Goal: Task Accomplishment & Management: Use online tool/utility

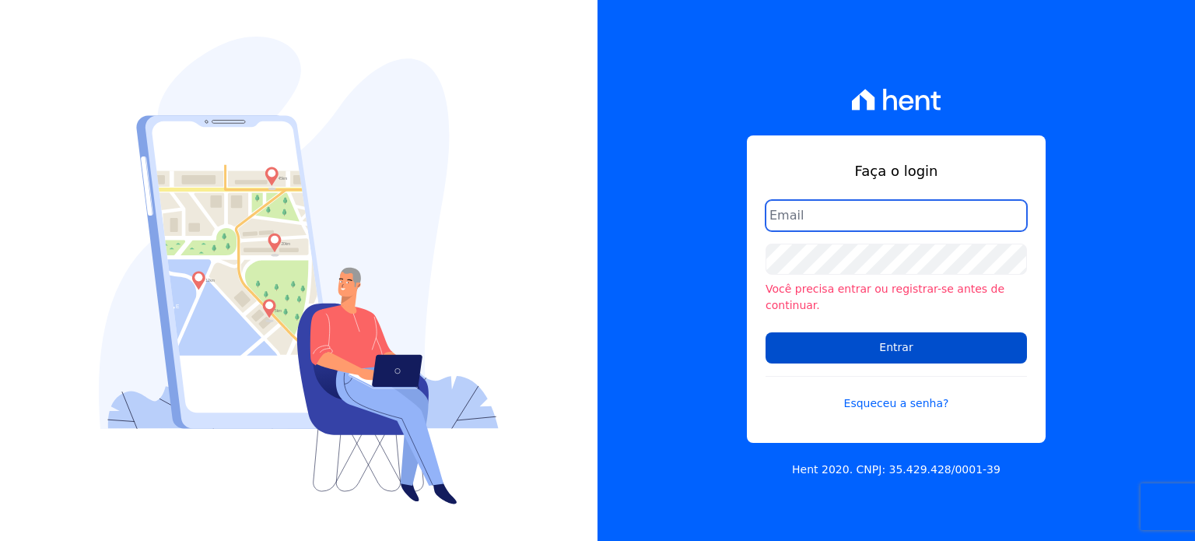
type input "financeiro@gorconstrucoes.com.br"
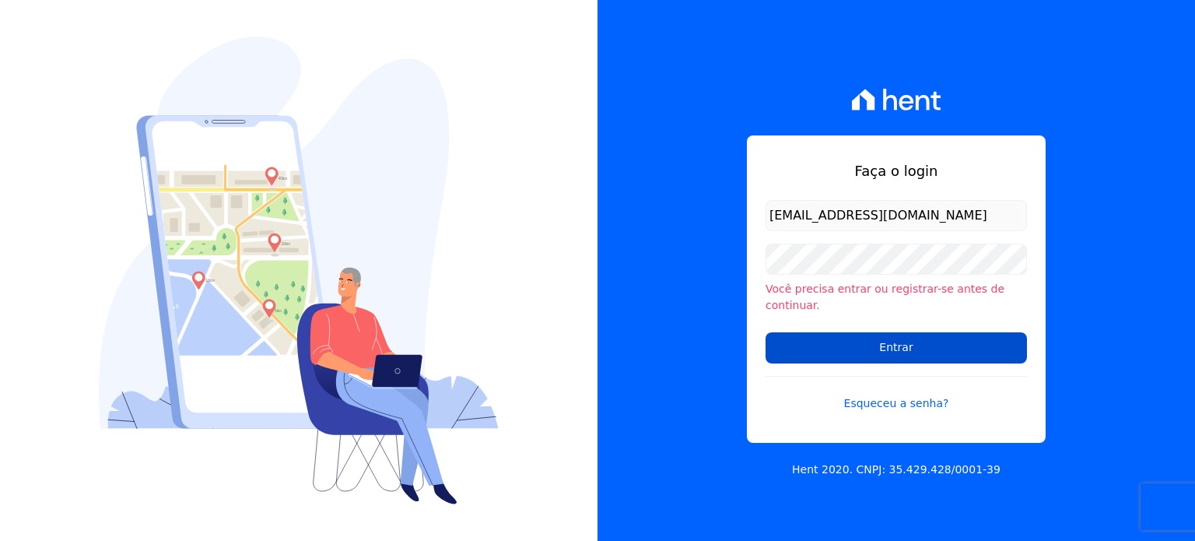
click at [874, 335] on input "Entrar" at bounding box center [896, 347] width 261 height 31
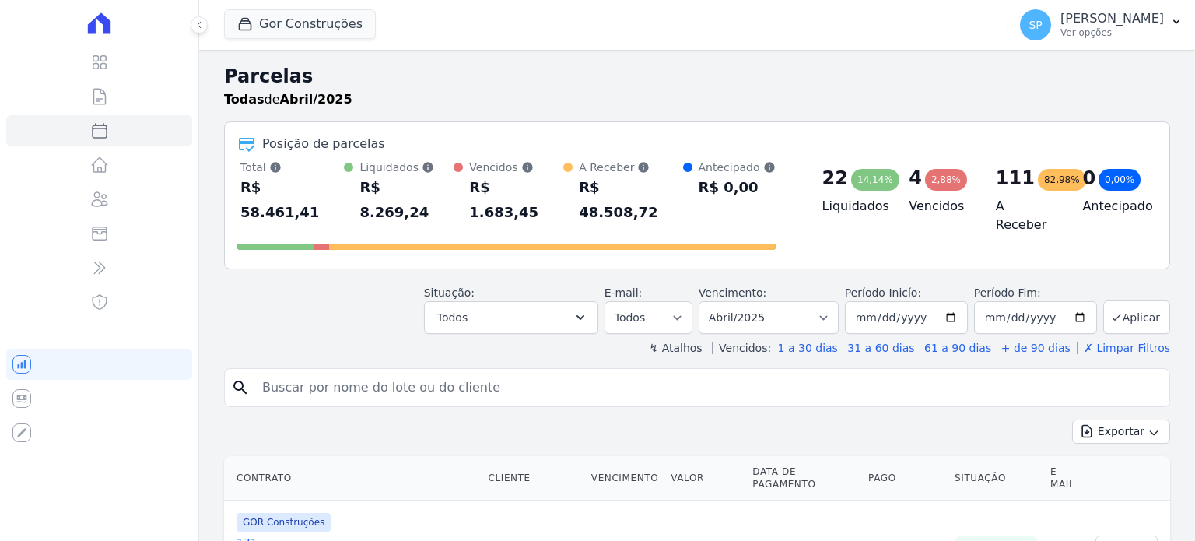
select select
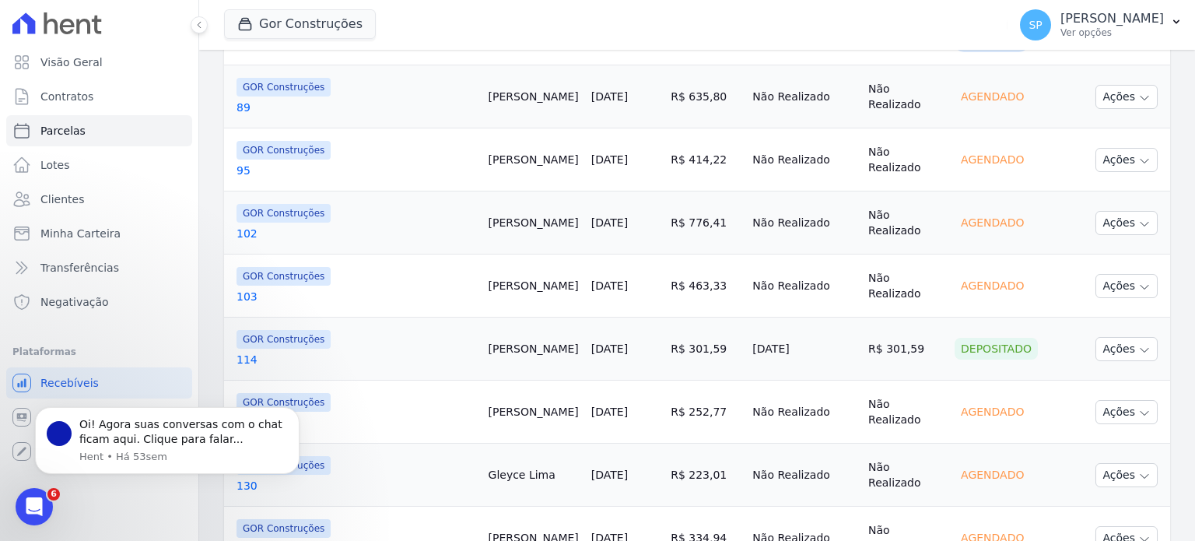
scroll to position [1593, 0]
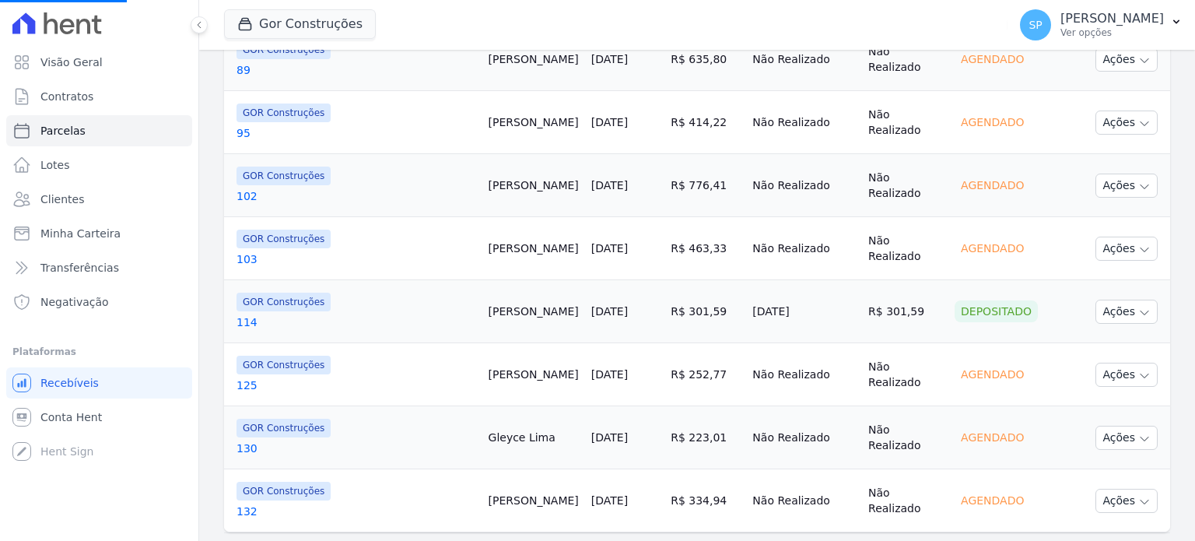
select select
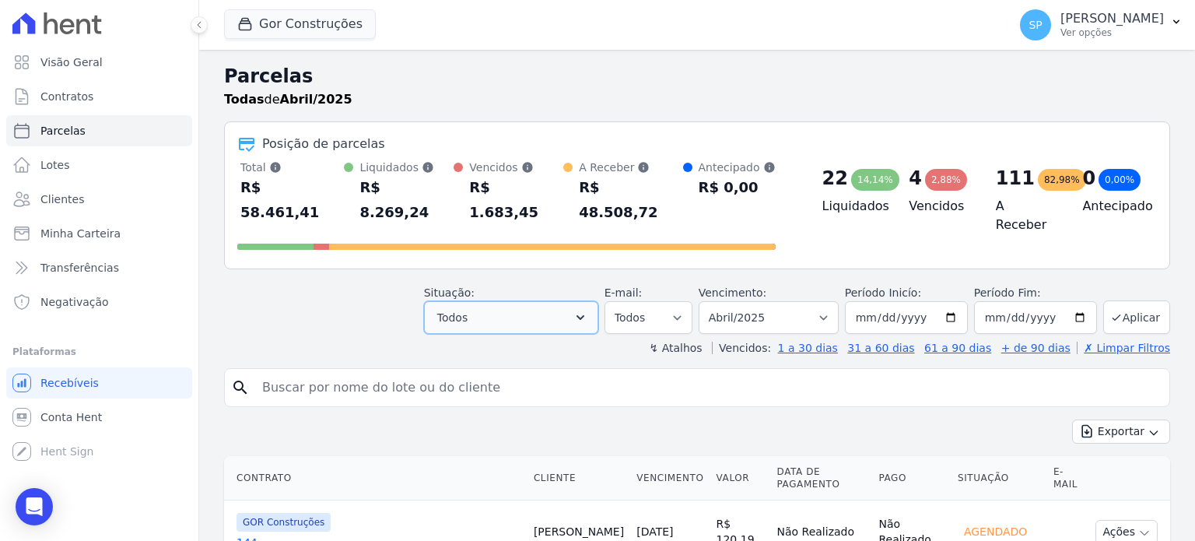
click at [494, 301] on button "Todos" at bounding box center [511, 317] width 174 height 33
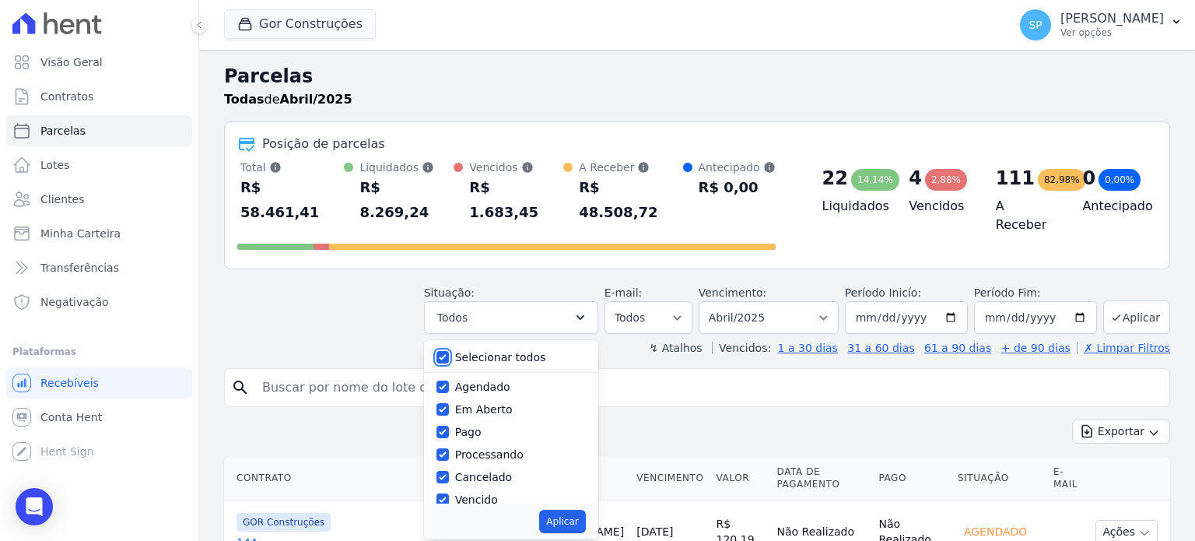
click at [449, 351] on input "Selecionar todos" at bounding box center [442, 357] width 12 height 12
checkbox input "false"
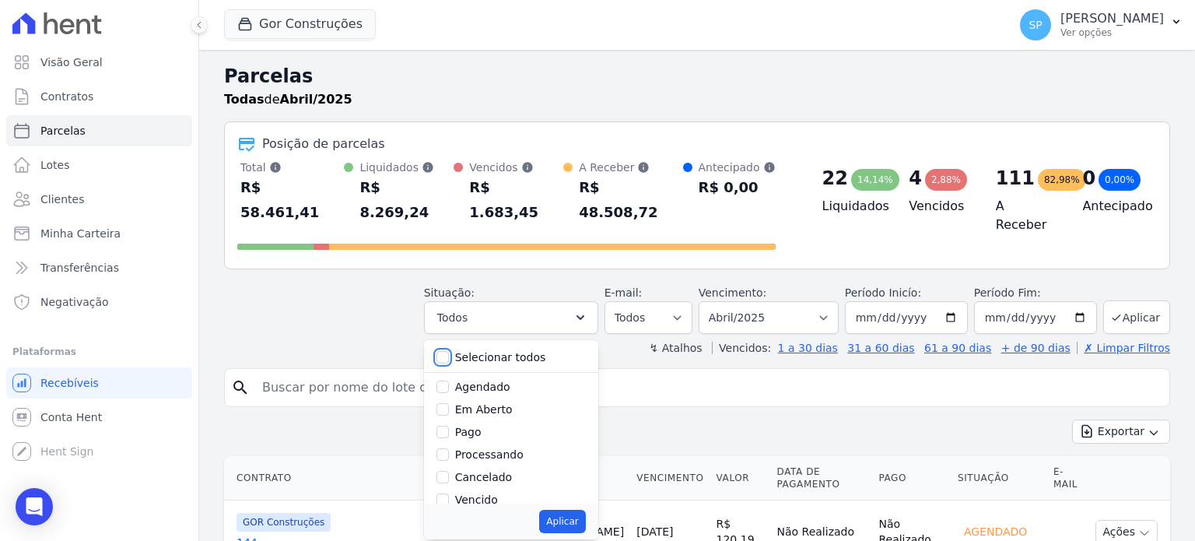
checkbox input "false"
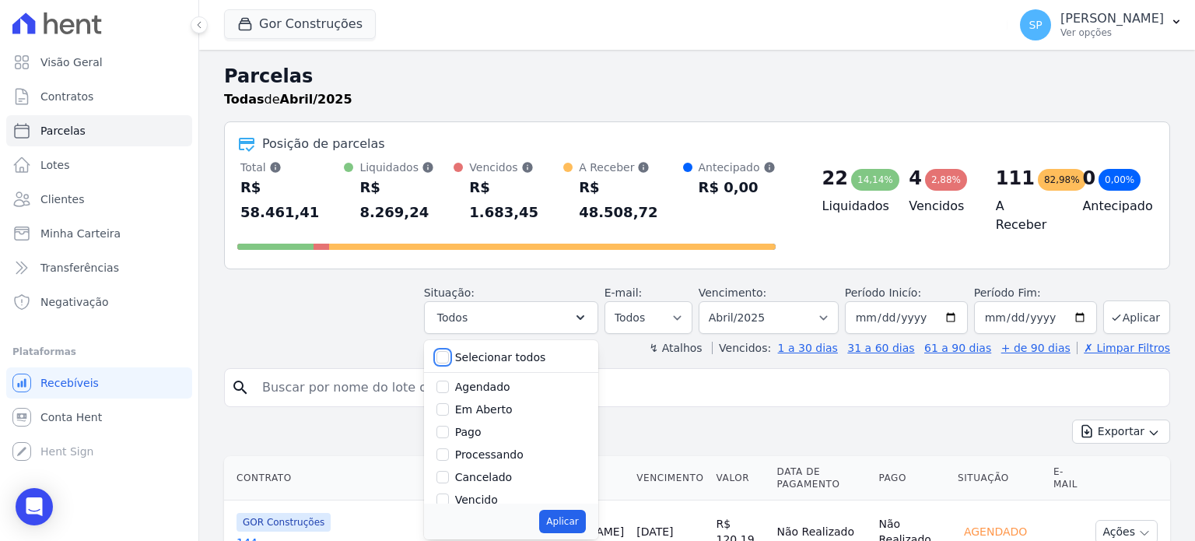
checkbox input "false"
click at [449, 426] on input "Pago" at bounding box center [442, 432] width 12 height 12
checkbox input "true"
click at [581, 510] on button "Aplicar" at bounding box center [562, 521] width 46 height 23
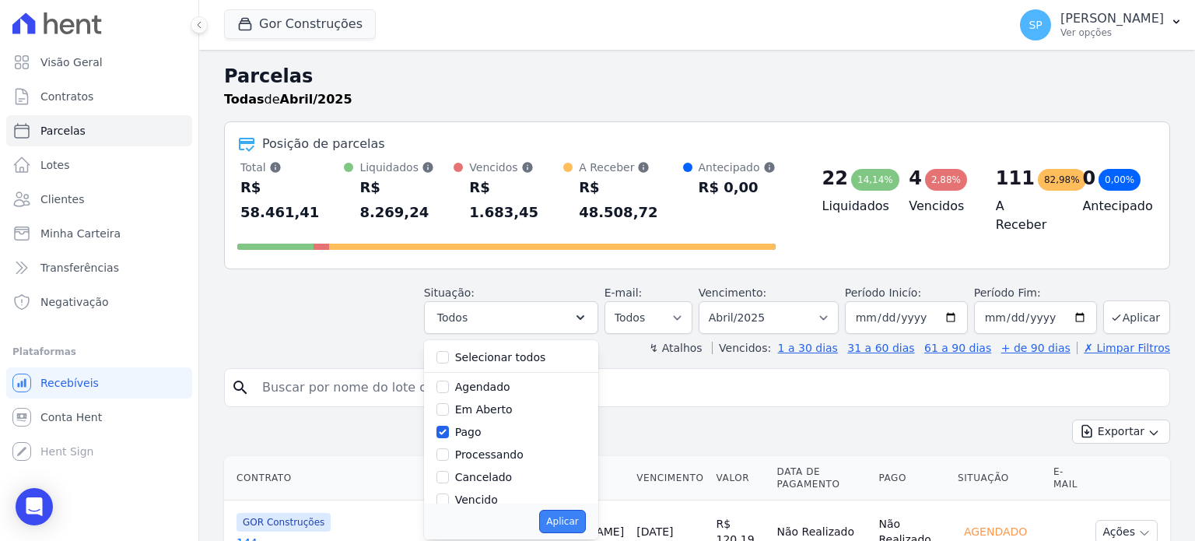
select select "paid"
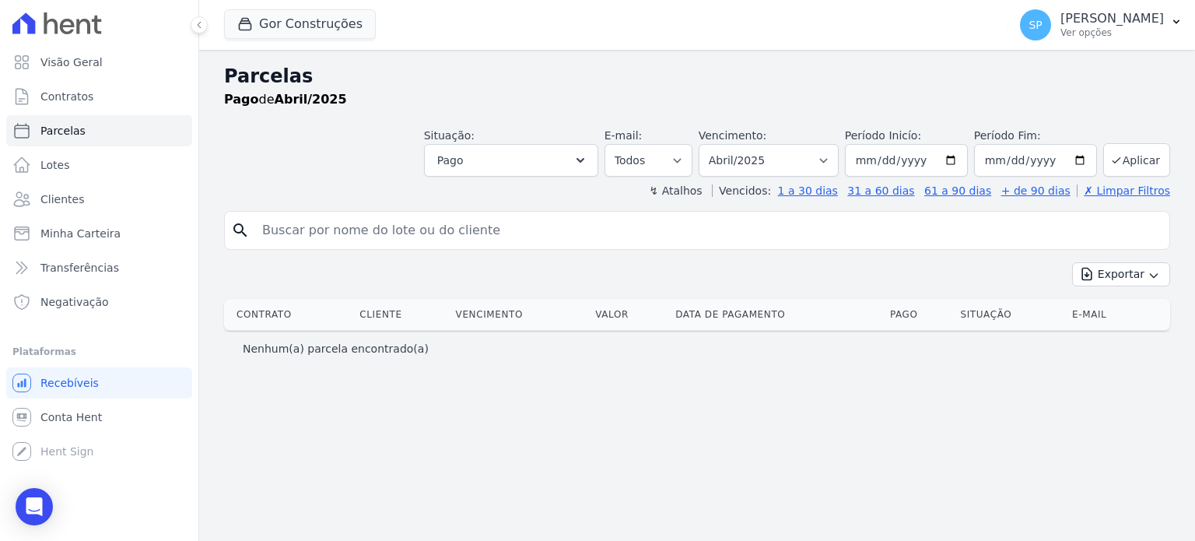
select select
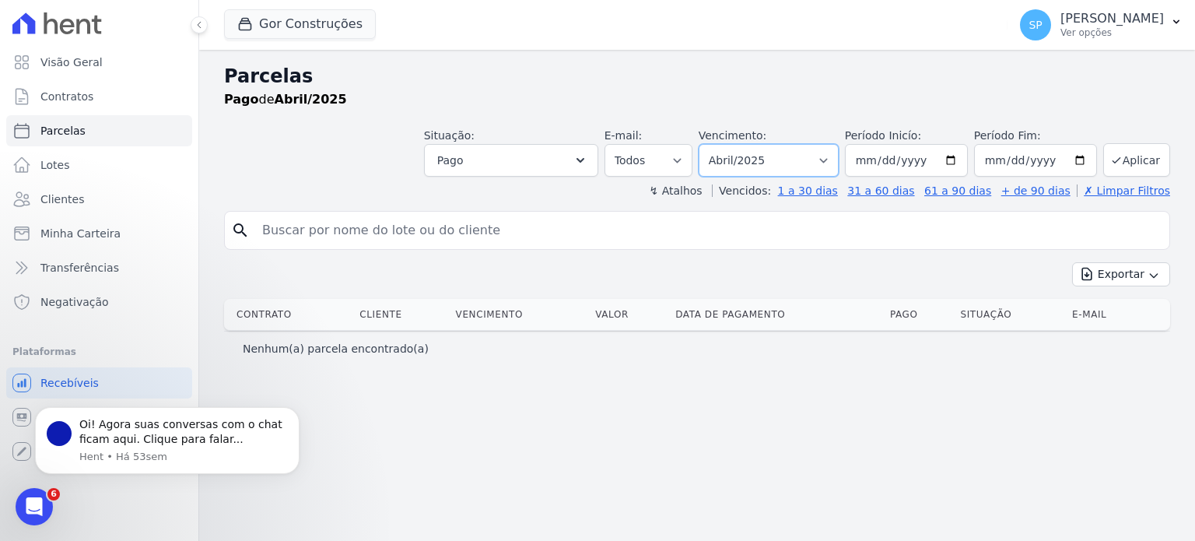
click at [839, 157] on select "Filtrar por período ──────── Todos os meses Fevereiro/2023 Março/2023 Abril/202…" at bounding box center [769, 160] width 140 height 33
select select "09/2025"
click at [723, 144] on select "Filtrar por período ──────── Todos os meses Fevereiro/2023 Março/2023 Abril/202…" at bounding box center [769, 160] width 140 height 33
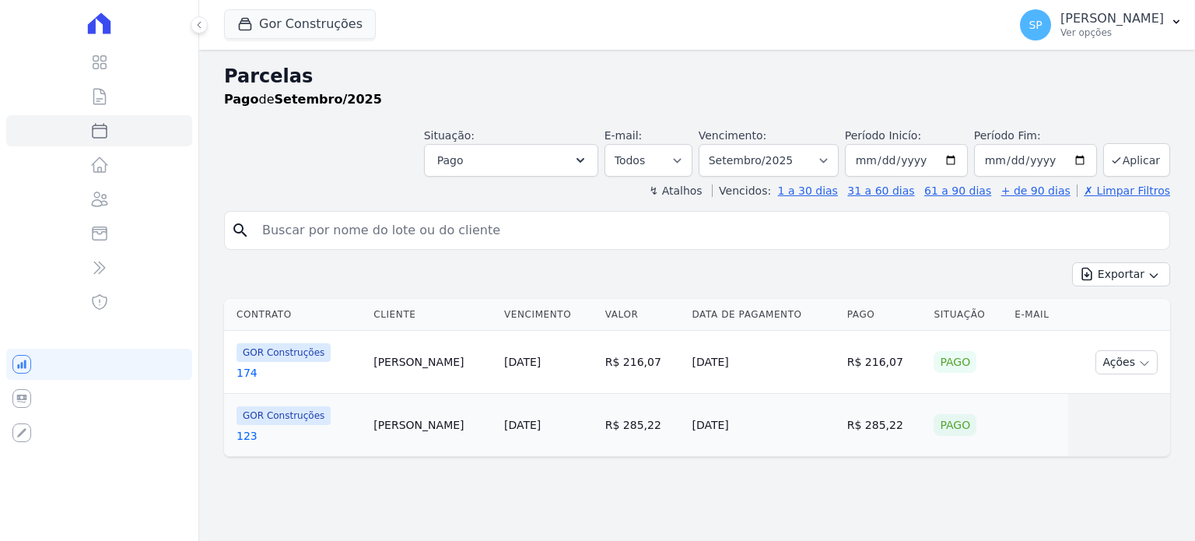
select select
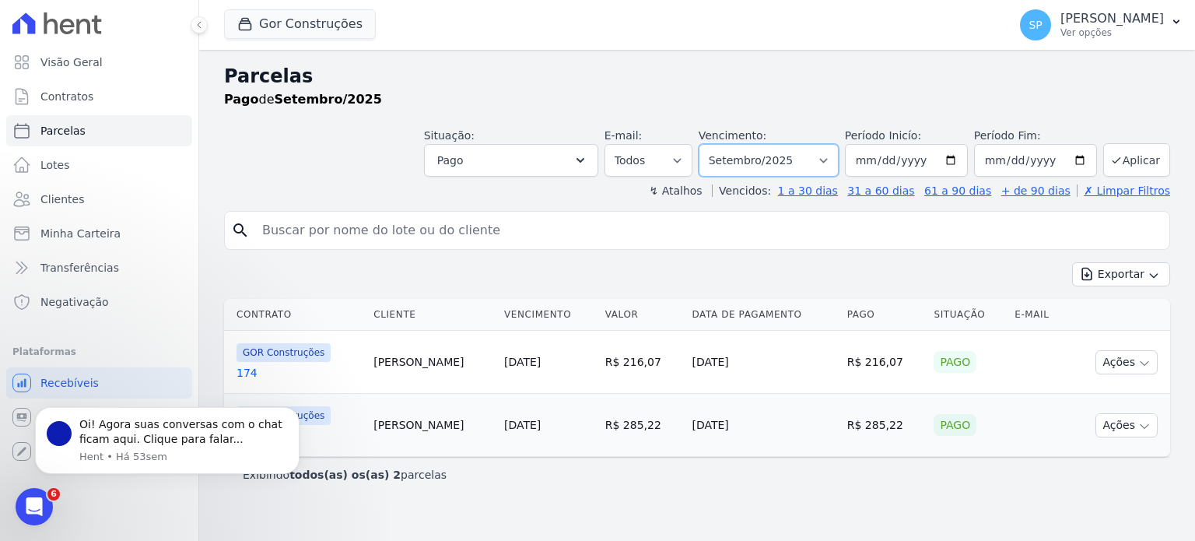
click at [837, 156] on select "Filtrar por período ──────── Todos os meses Fevereiro/2023 Março/2023 Abril/202…" at bounding box center [769, 160] width 140 height 33
select select "10/2025"
click at [723, 144] on select "Filtrar por período ──────── Todos os meses Fevereiro/2023 Março/2023 Abril/202…" at bounding box center [769, 160] width 140 height 33
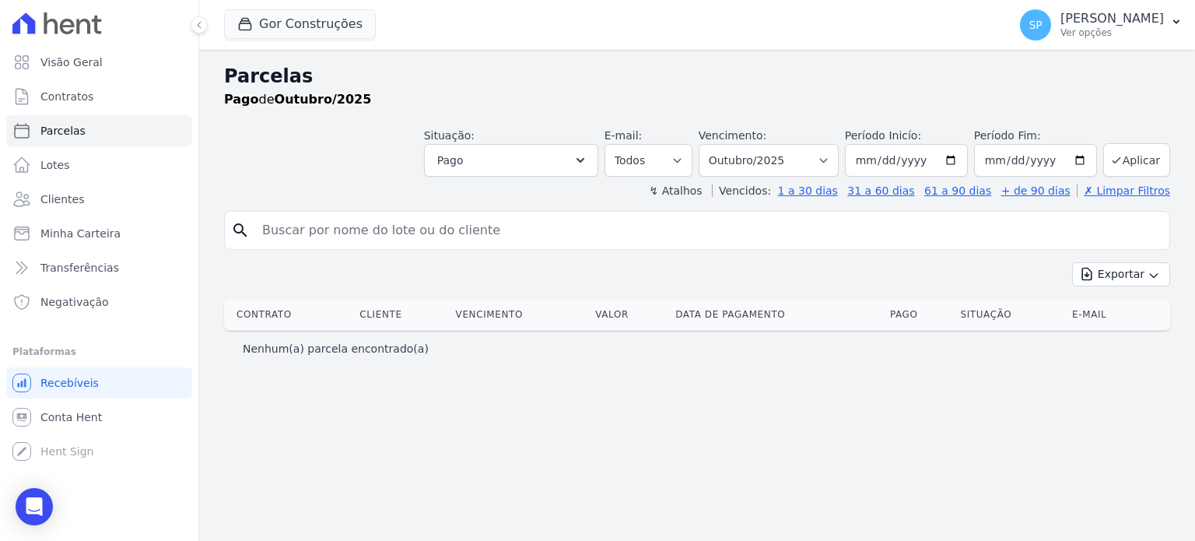
select select
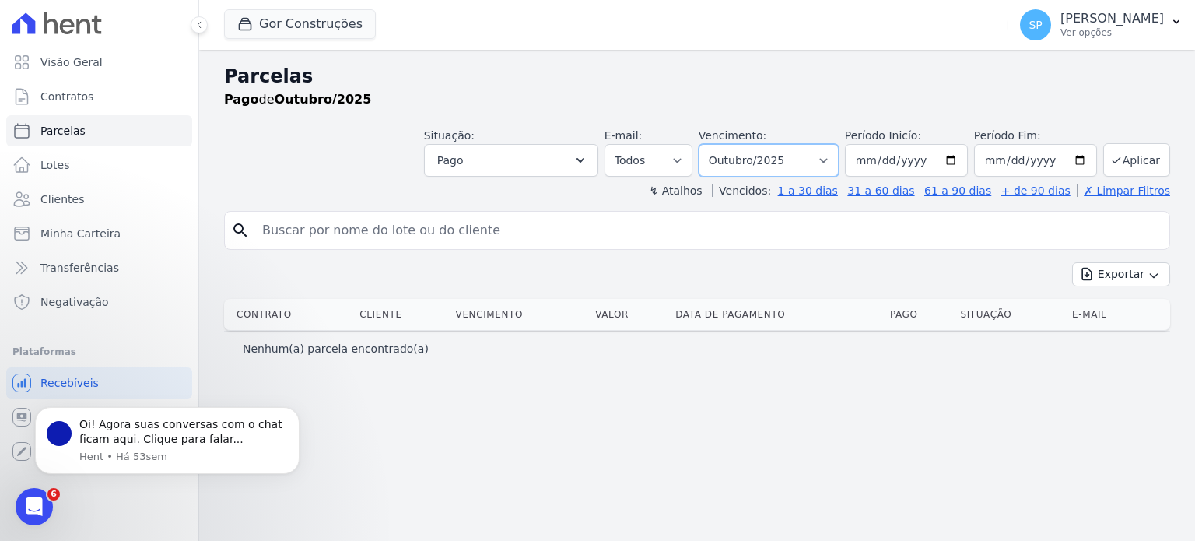
click at [839, 158] on select "Filtrar por período ──────── Todos os meses Fevereiro/2023 Março/2023 Abril/202…" at bounding box center [769, 160] width 140 height 33
select select "08/2025"
click at [723, 144] on select "Filtrar por período ──────── Todos os meses Fevereiro/2023 Março/2023 Abril/202…" at bounding box center [769, 160] width 140 height 33
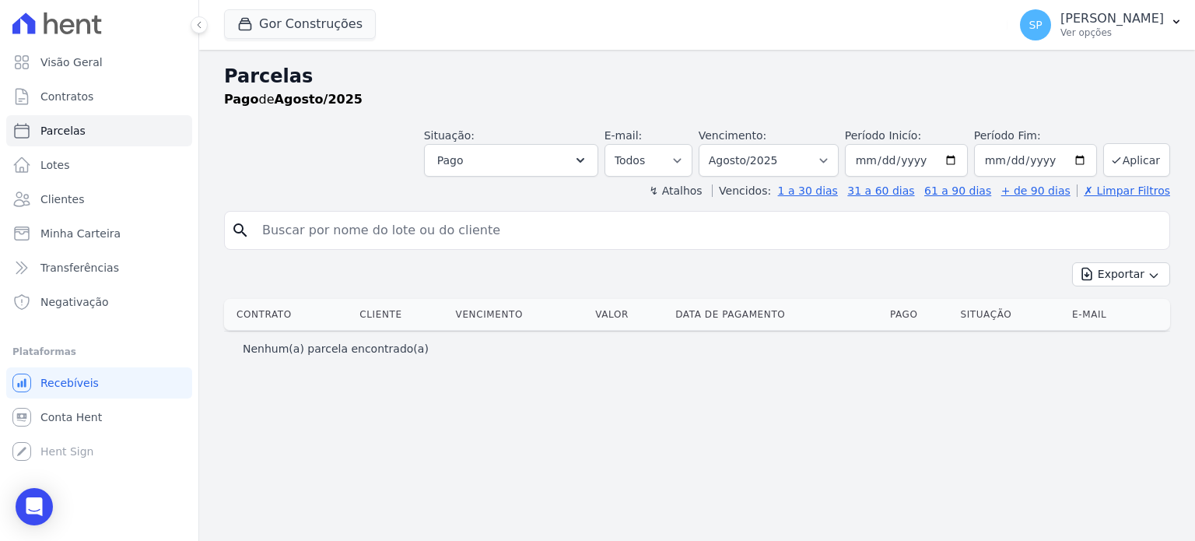
select select
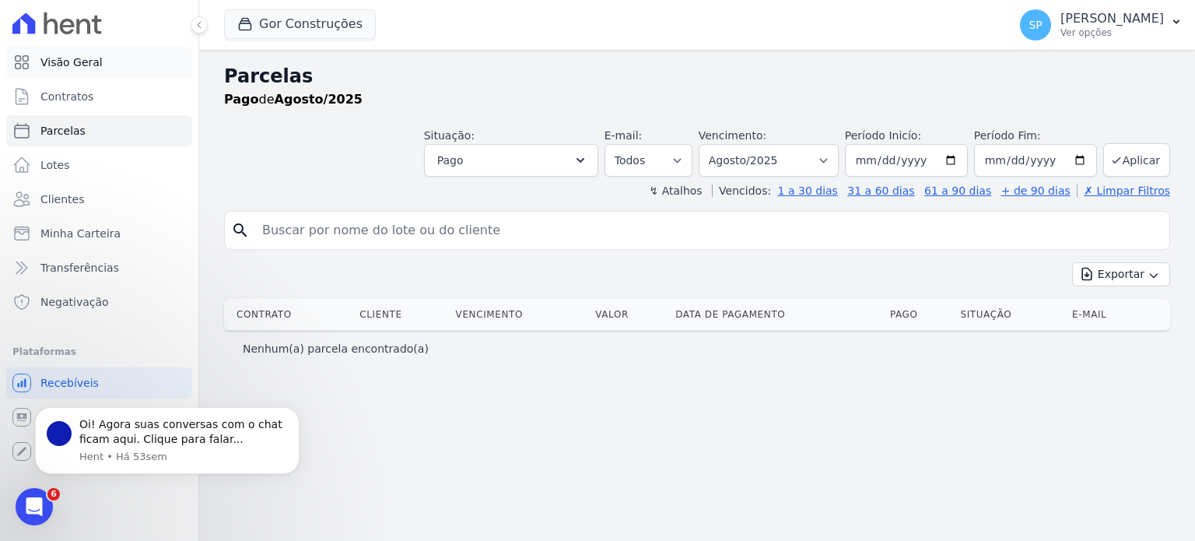
click at [70, 61] on span "Visão Geral" at bounding box center [71, 62] width 62 height 16
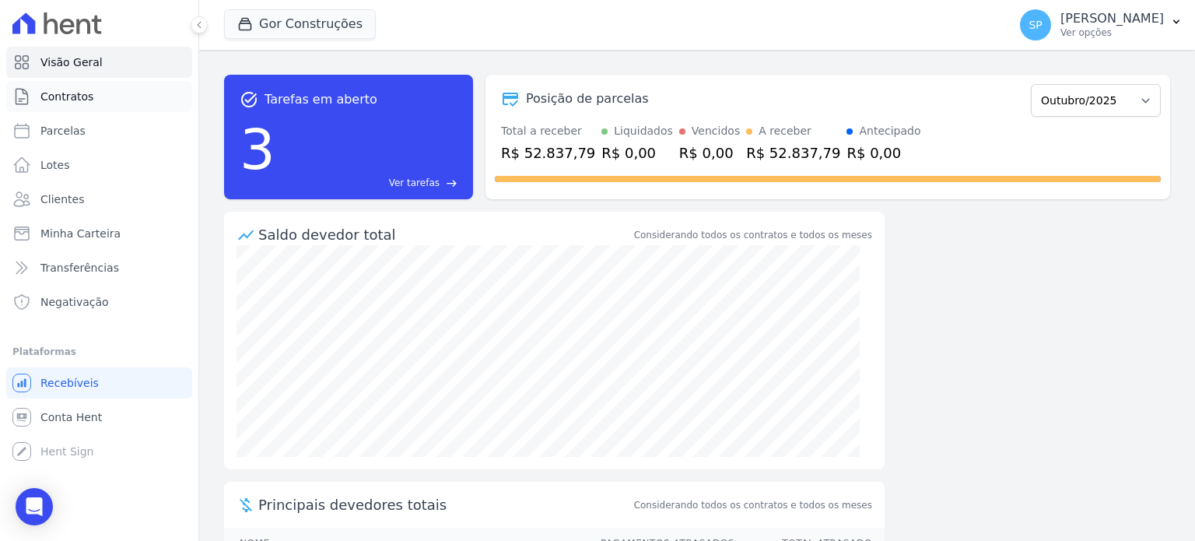
click at [66, 95] on span "Contratos" at bounding box center [66, 97] width 53 height 16
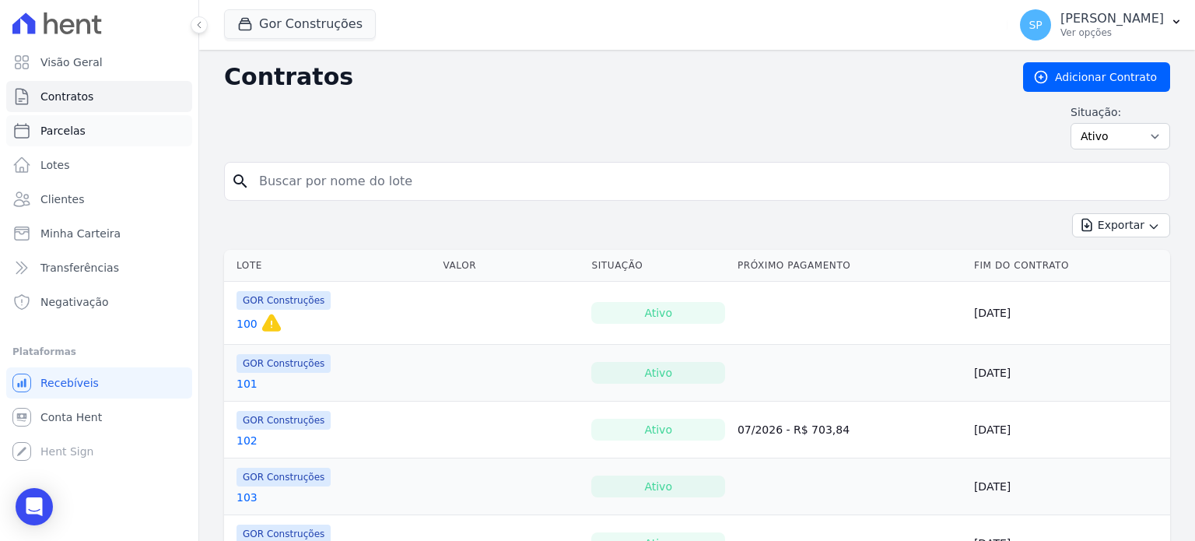
click at [58, 130] on span "Parcelas" at bounding box center [62, 131] width 45 height 16
select select
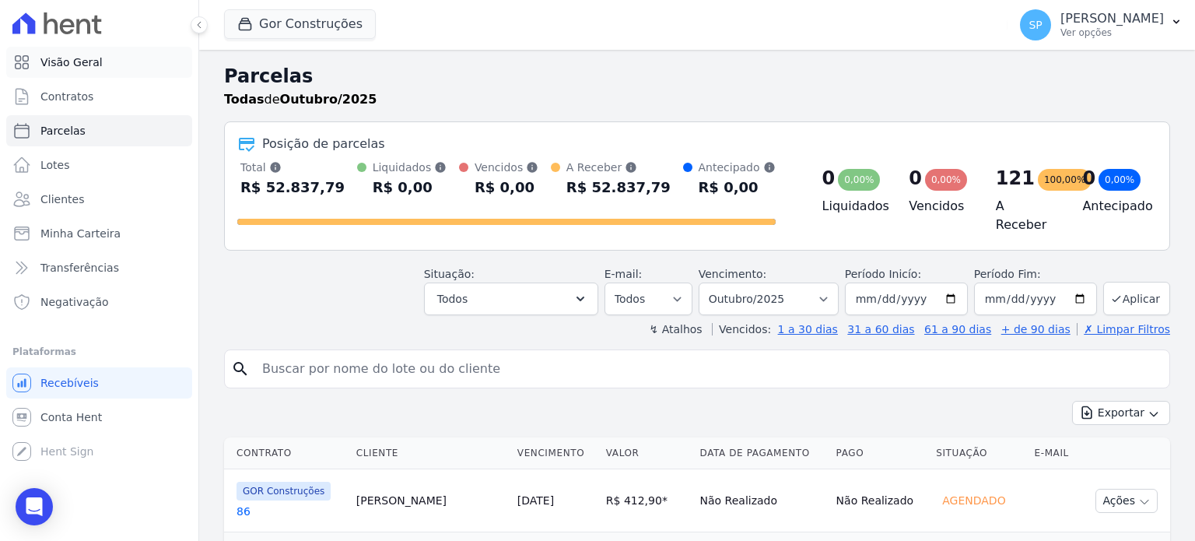
click at [74, 62] on span "Visão Geral" at bounding box center [71, 62] width 62 height 16
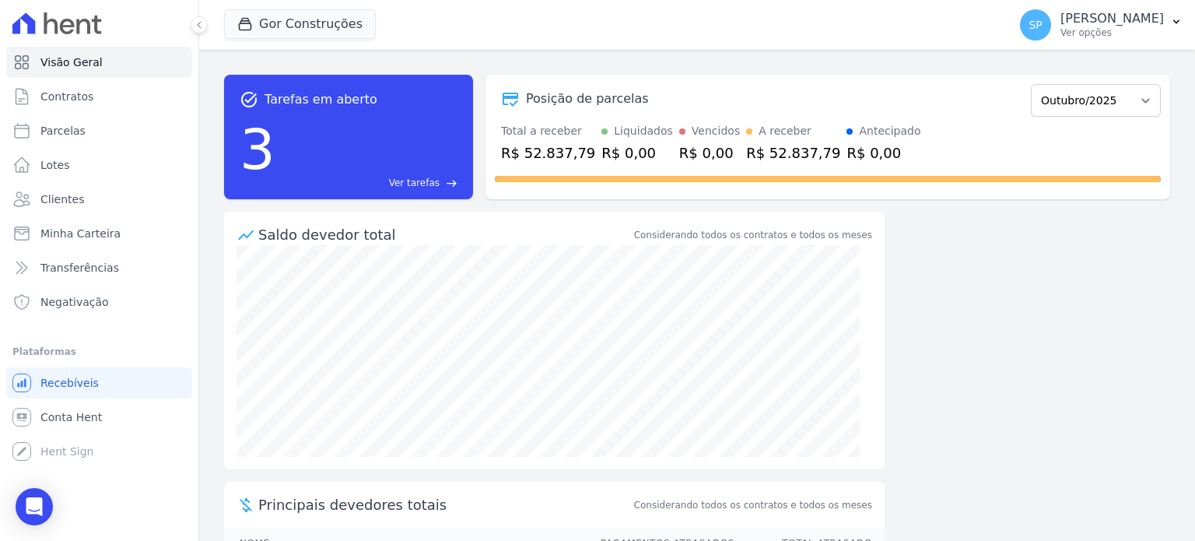
click at [64, 24] on icon at bounding box center [56, 23] width 89 height 22
click at [59, 205] on span "Clientes" at bounding box center [62, 199] width 44 height 16
select select
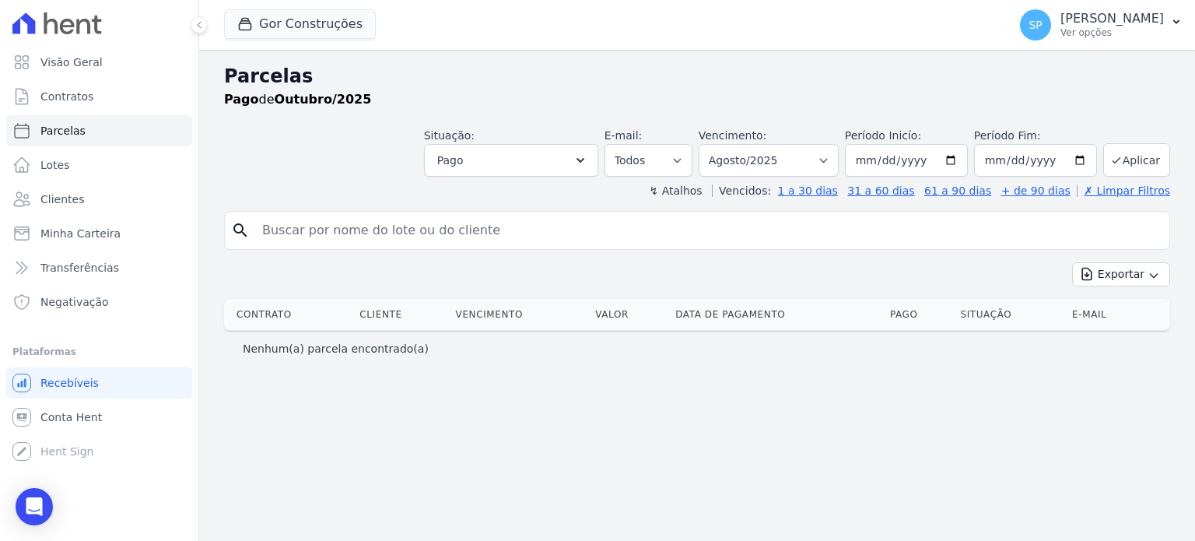
select select
select select "08/2025"
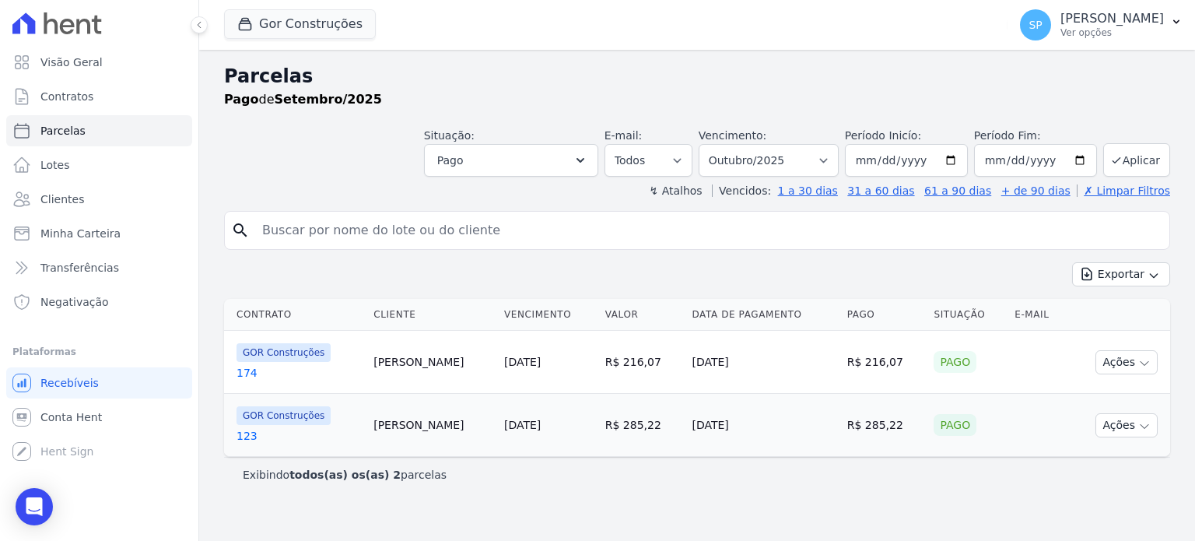
select select
select select "10/2025"
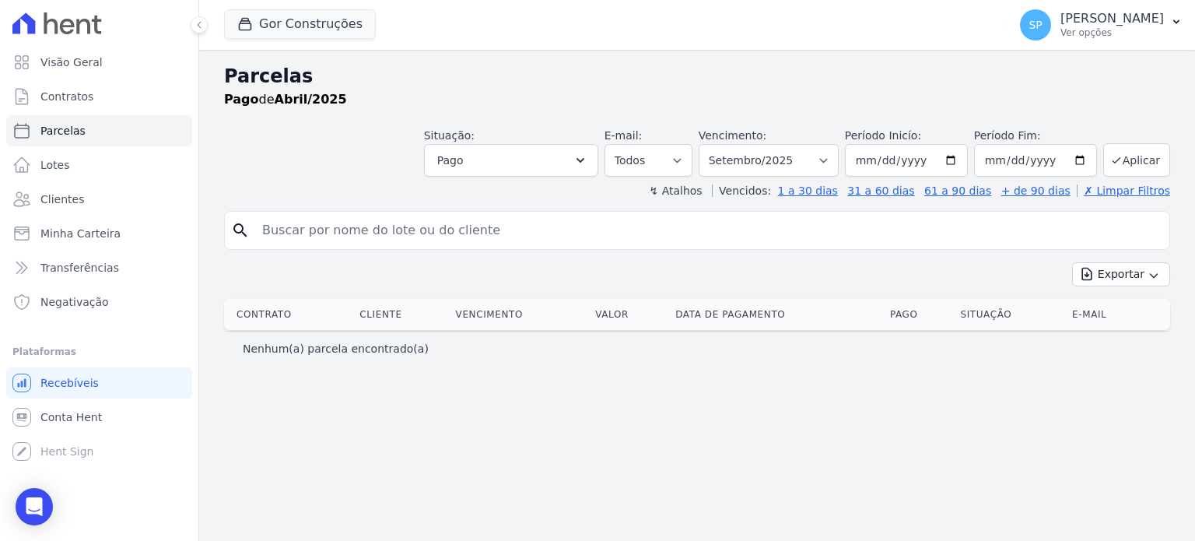
select select
select select "09/2025"
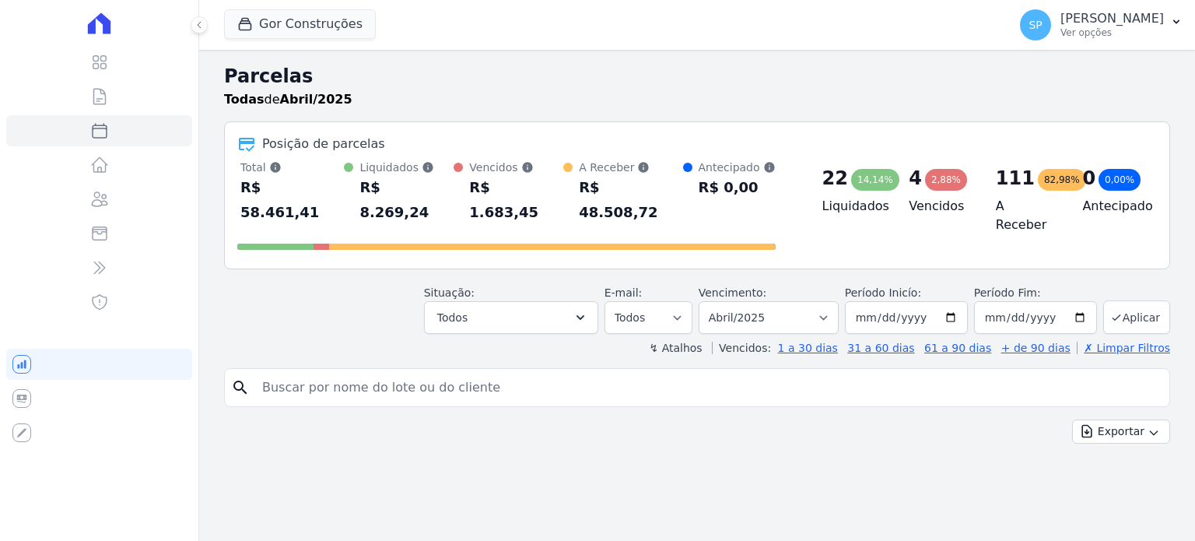
select select
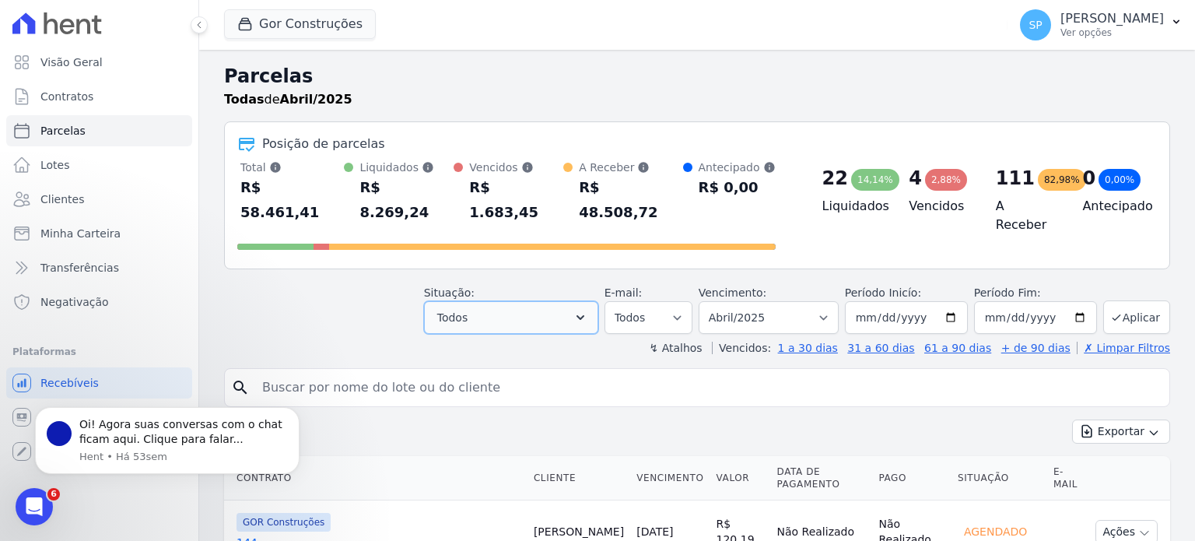
click at [493, 301] on button "Todos" at bounding box center [511, 317] width 174 height 33
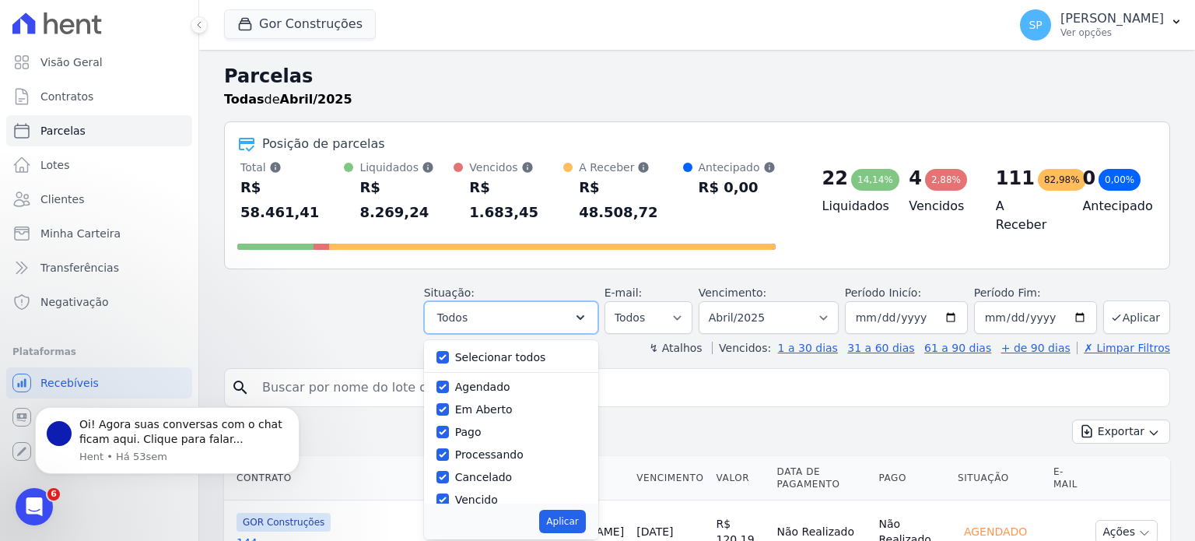
scroll to position [103, 0]
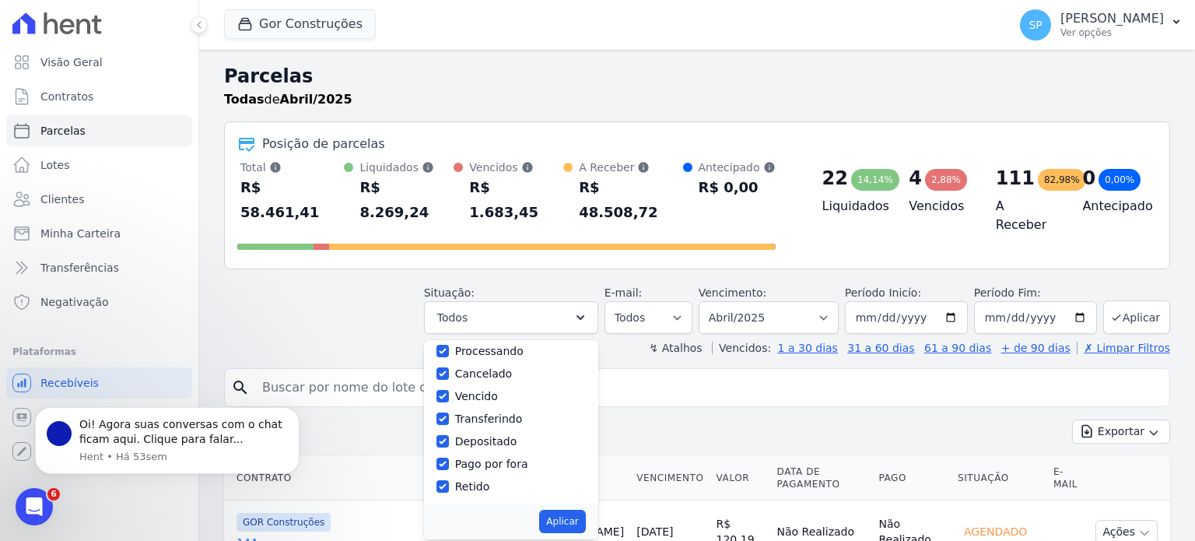
click at [503, 435] on label "Depositado" at bounding box center [486, 441] width 62 height 12
click at [449, 435] on input "Depositado" at bounding box center [442, 441] width 12 height 12
checkbox input "true"
checkbox input "false"
click at [584, 510] on button "Aplicar" at bounding box center [562, 521] width 46 height 23
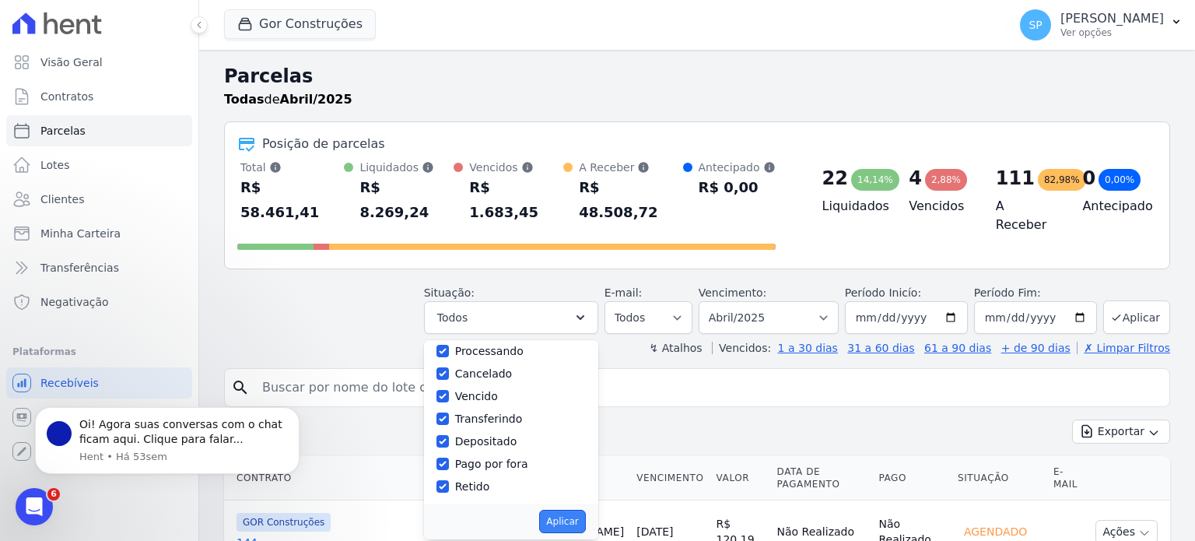
select select "paid"
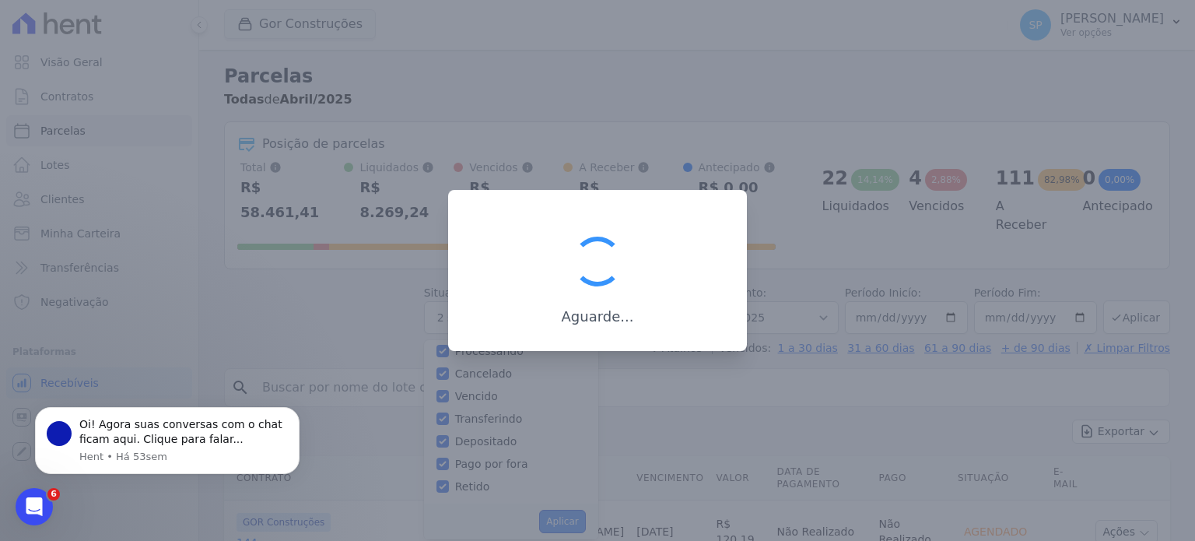
scroll to position [64, 0]
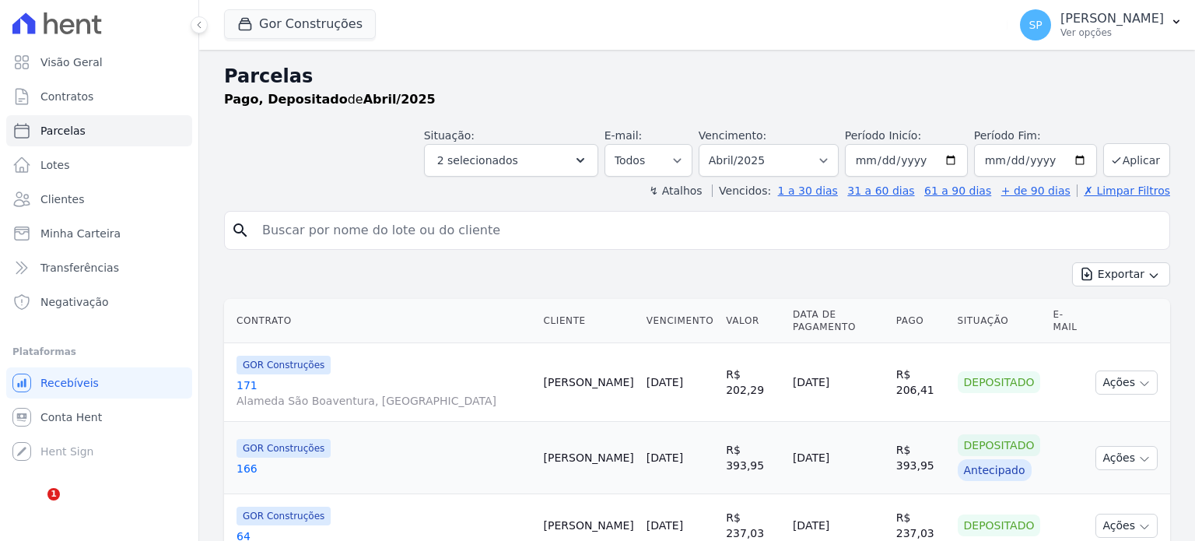
select select
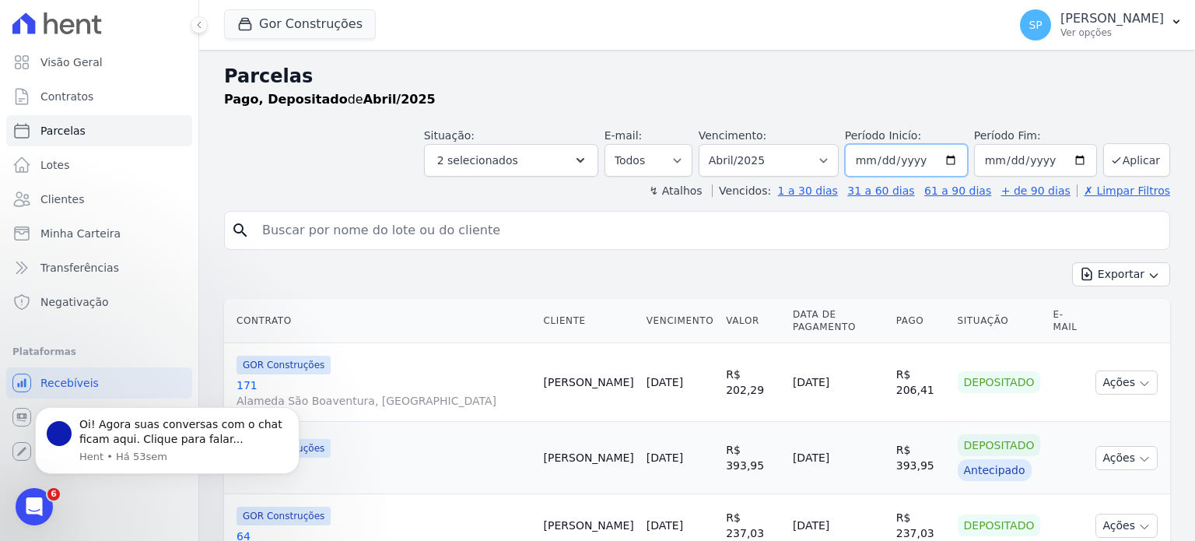
click at [944, 157] on input "2025-04-01" at bounding box center [906, 160] width 123 height 33
type input "[DATE]"
click at [1070, 158] on input "2025-04-30" at bounding box center [1035, 160] width 123 height 33
type input "[DATE]"
click at [1125, 156] on button "Aplicar" at bounding box center [1136, 159] width 67 height 33
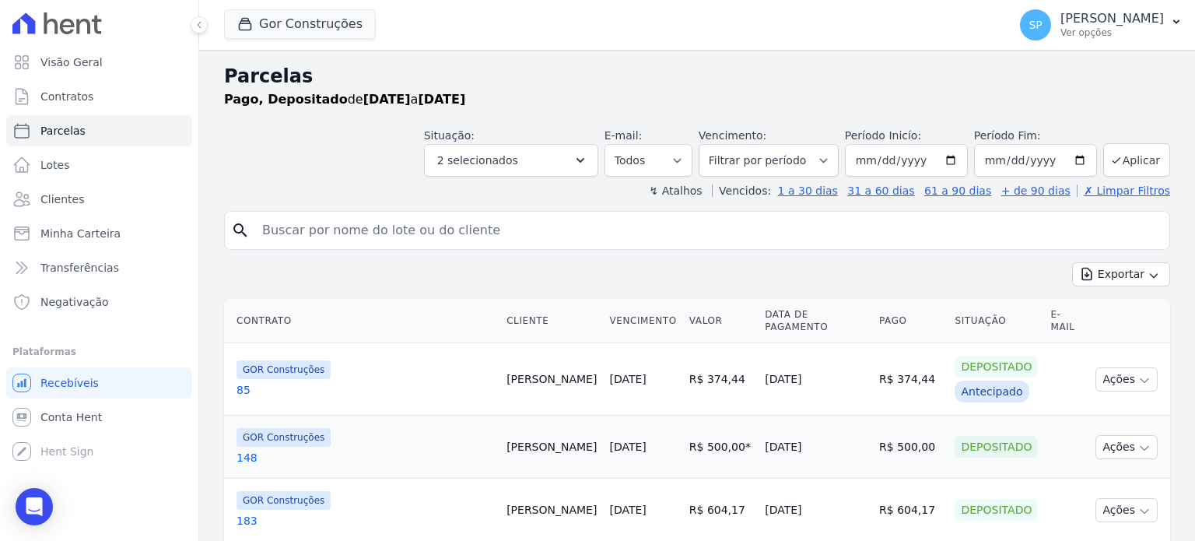
select select
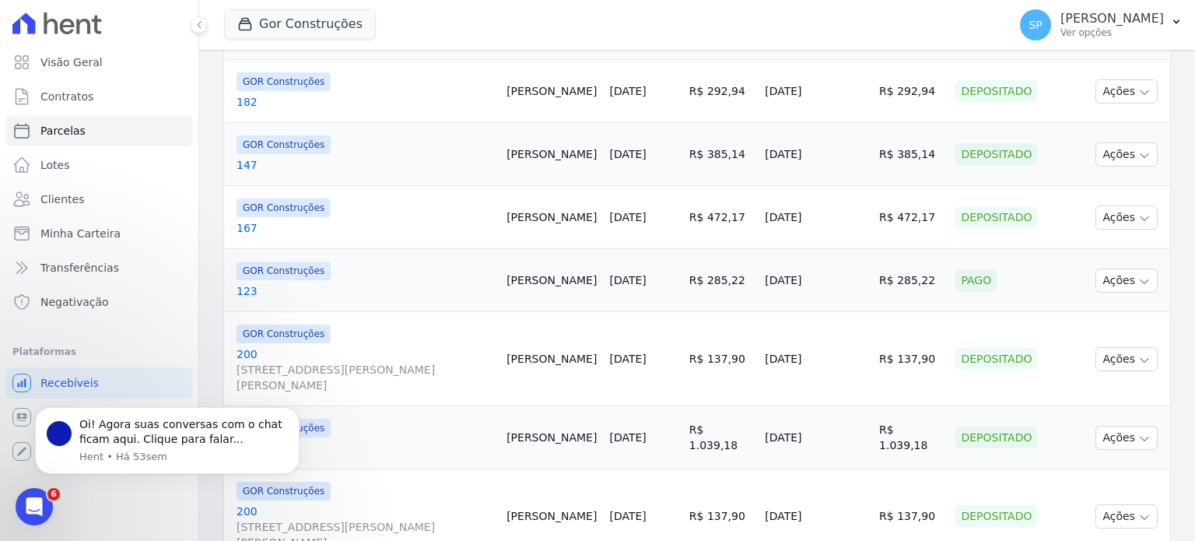
scroll to position [568, 0]
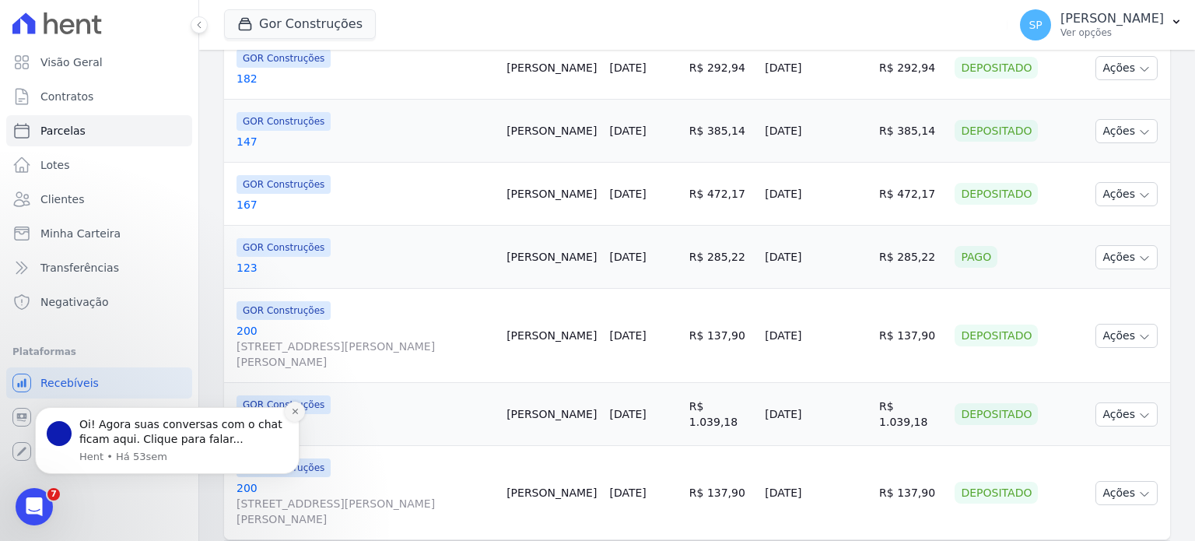
click at [300, 410] on button "Dismiss notification" at bounding box center [295, 411] width 20 height 20
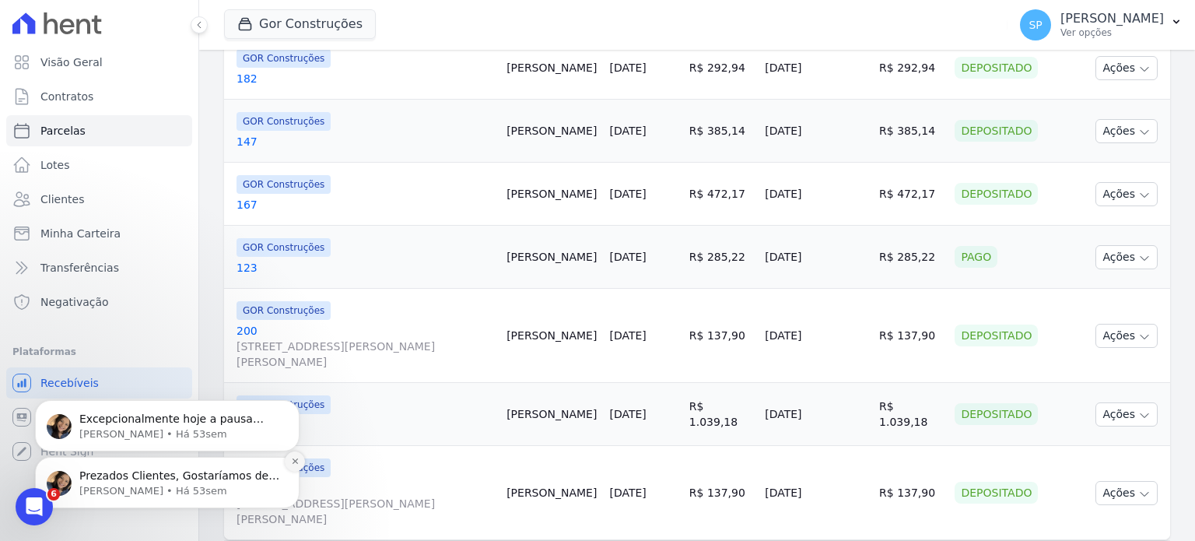
click at [294, 461] on icon "Dismiss notification" at bounding box center [294, 460] width 5 height 5
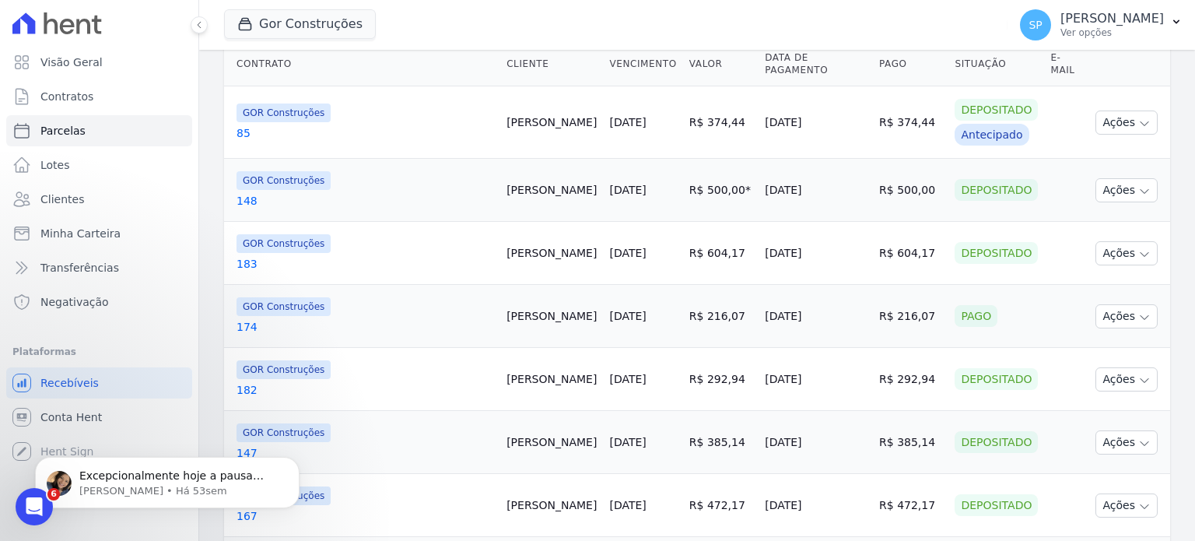
scroll to position [0, 0]
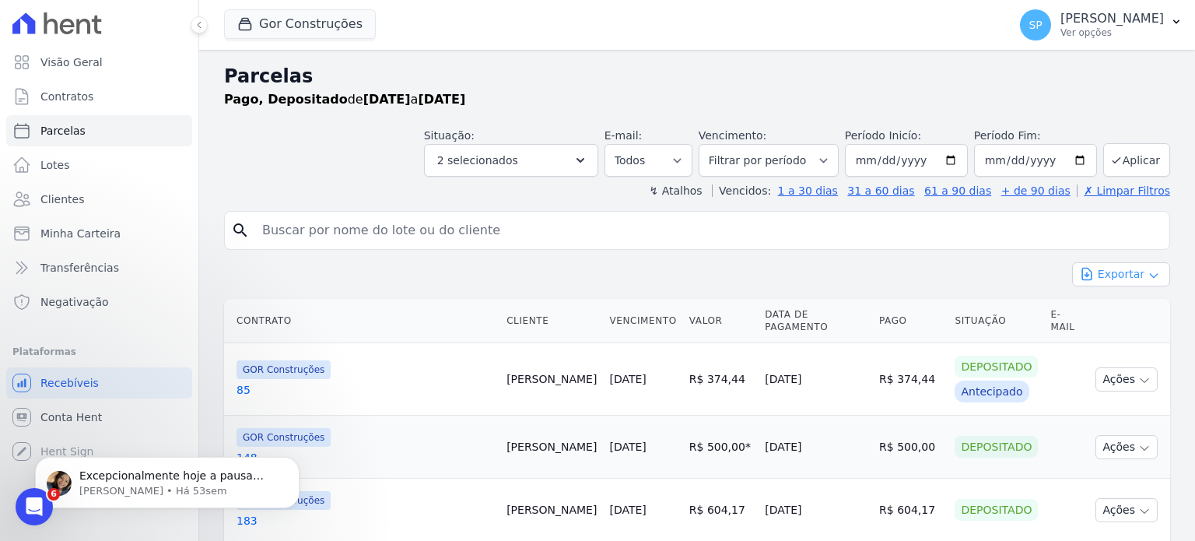
click at [1133, 268] on button "Exportar" at bounding box center [1121, 274] width 98 height 24
click at [1119, 312] on span "Exportar PDF" at bounding box center [1120, 311] width 82 height 16
